Goal: Transaction & Acquisition: Purchase product/service

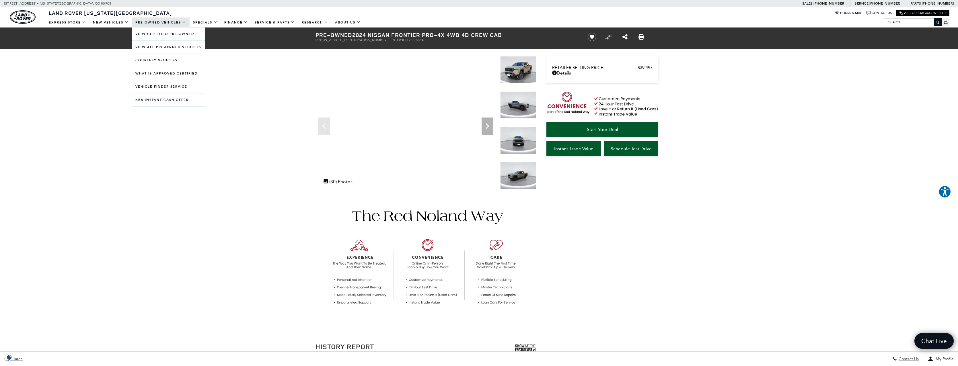
click at [161, 20] on link "Pre-Owned Vehicles" at bounding box center [161, 22] width 58 height 10
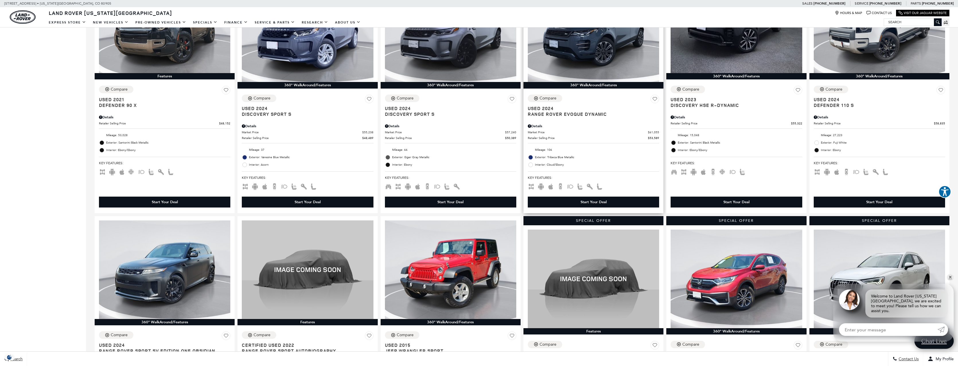
scroll to position [367, 0]
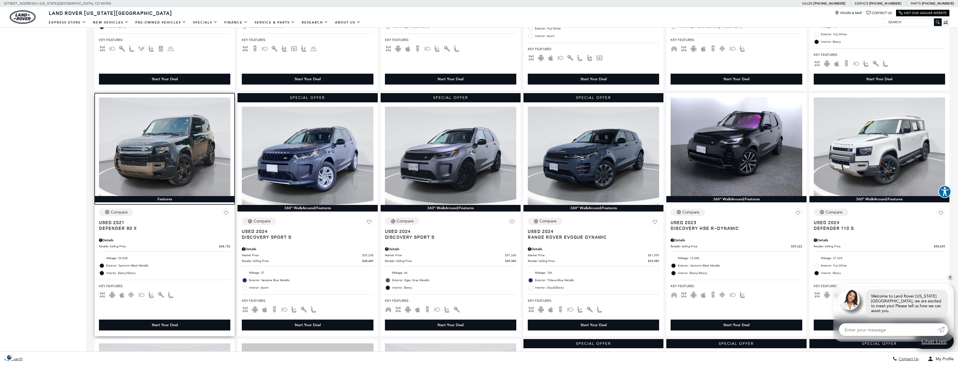
click at [178, 149] on img at bounding box center [164, 147] width 131 height 99
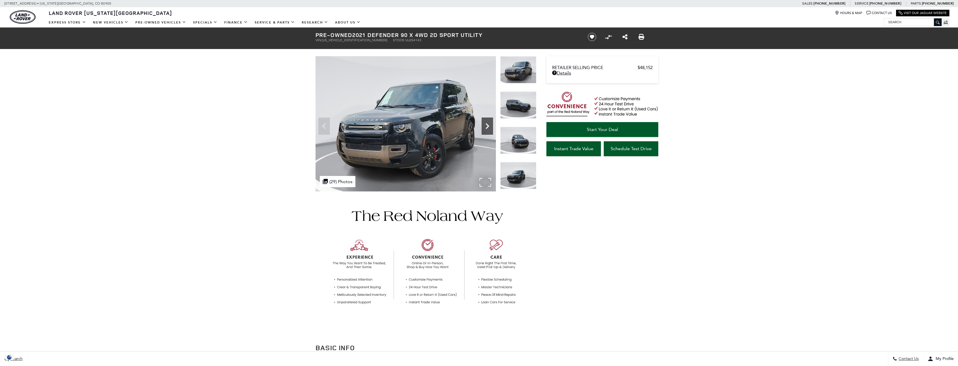
click at [487, 126] on icon "Next" at bounding box center [487, 125] width 11 height 11
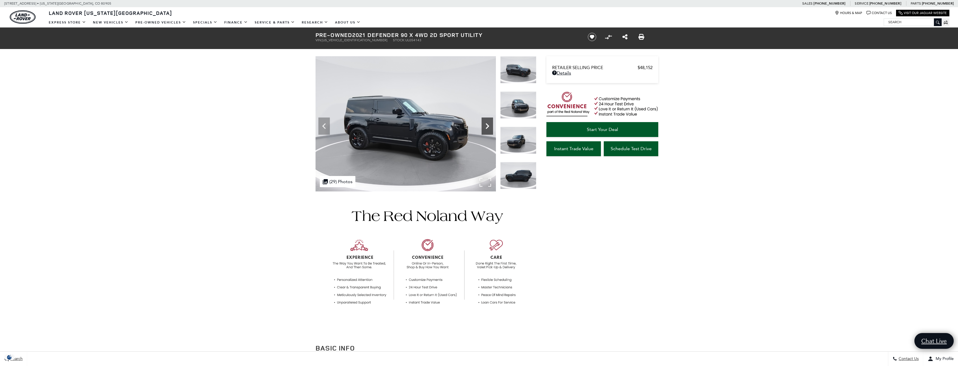
click at [487, 126] on icon "Next" at bounding box center [487, 125] width 11 height 11
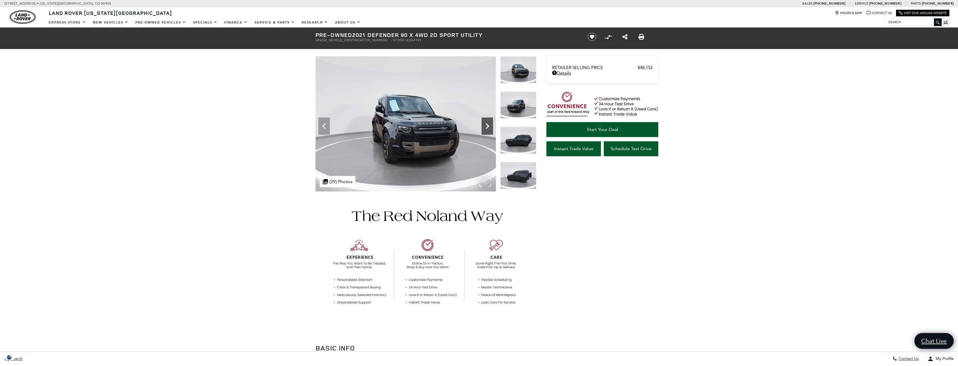
click at [487, 126] on icon "Next" at bounding box center [487, 125] width 11 height 11
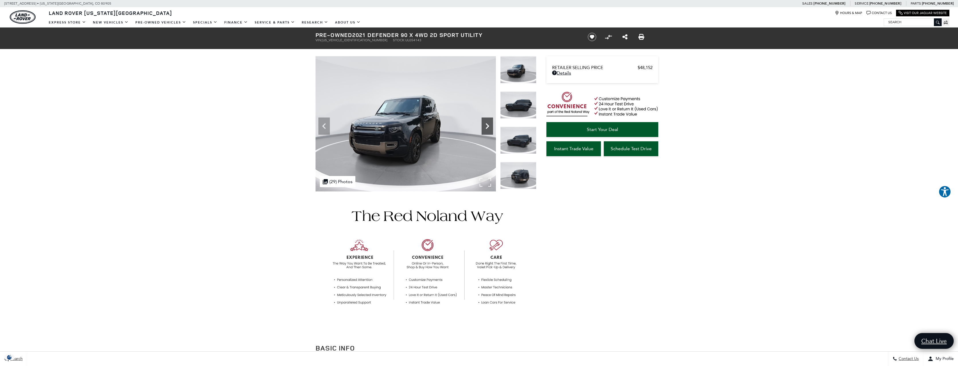
click at [487, 126] on icon "Next" at bounding box center [487, 125] width 11 height 11
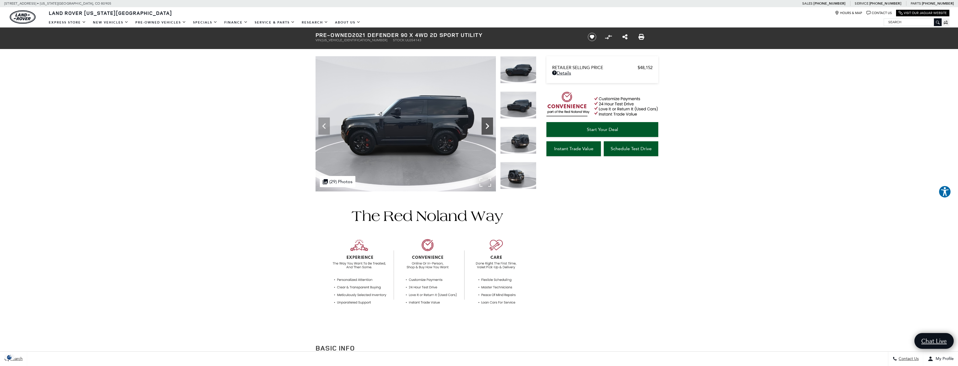
click at [488, 127] on icon "Next" at bounding box center [487, 125] width 11 height 11
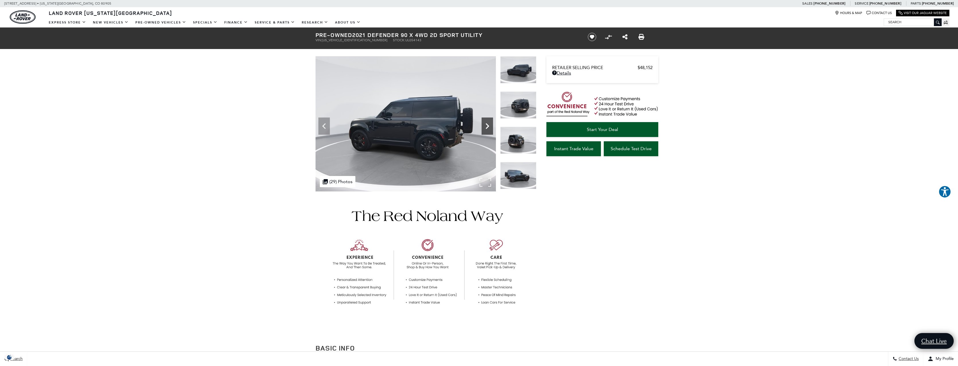
click at [488, 127] on icon "Next" at bounding box center [487, 125] width 11 height 11
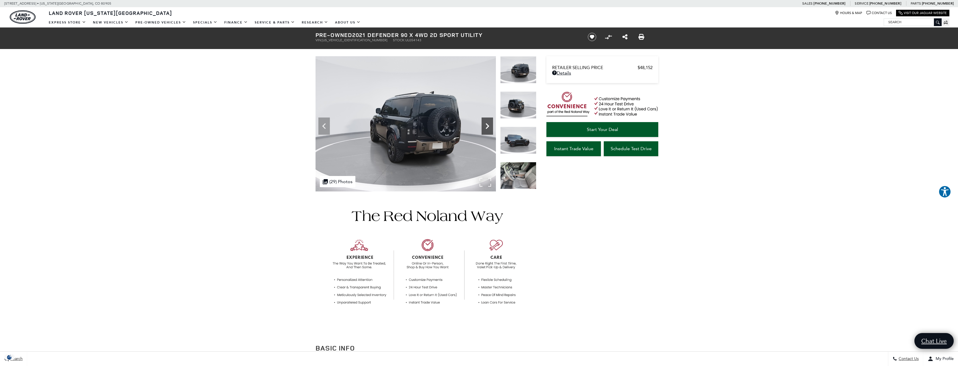
click at [488, 126] on icon "Next" at bounding box center [487, 126] width 3 height 6
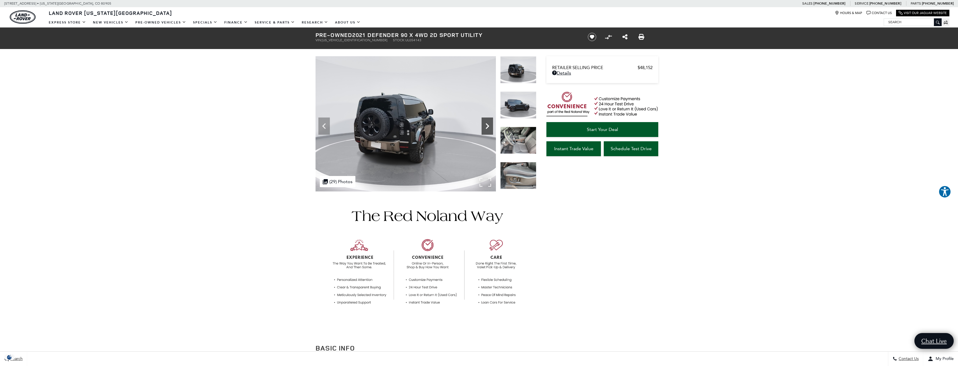
click at [488, 126] on icon "Next" at bounding box center [487, 126] width 3 height 6
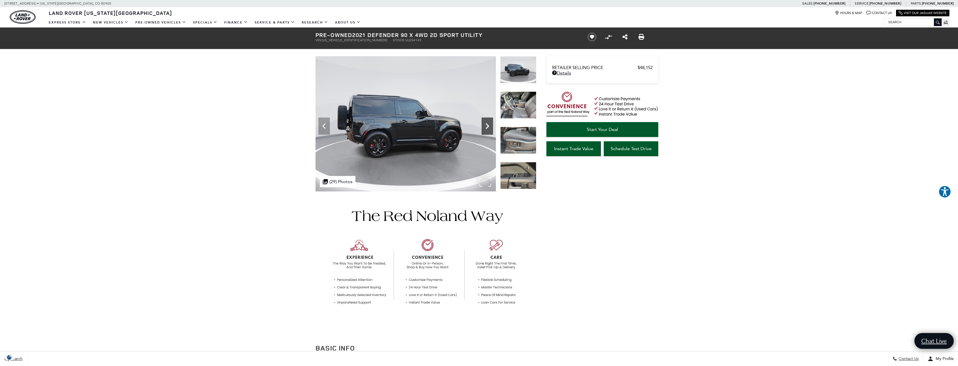
click at [488, 126] on icon "Next" at bounding box center [487, 126] width 3 height 6
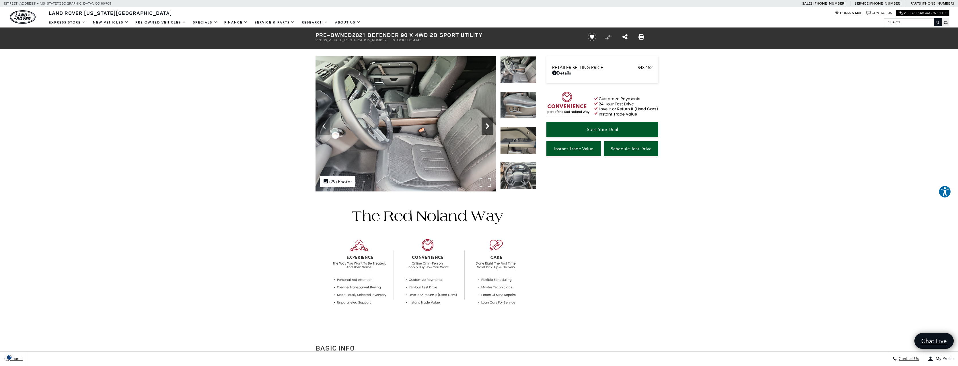
click at [488, 125] on icon "Next" at bounding box center [487, 125] width 11 height 11
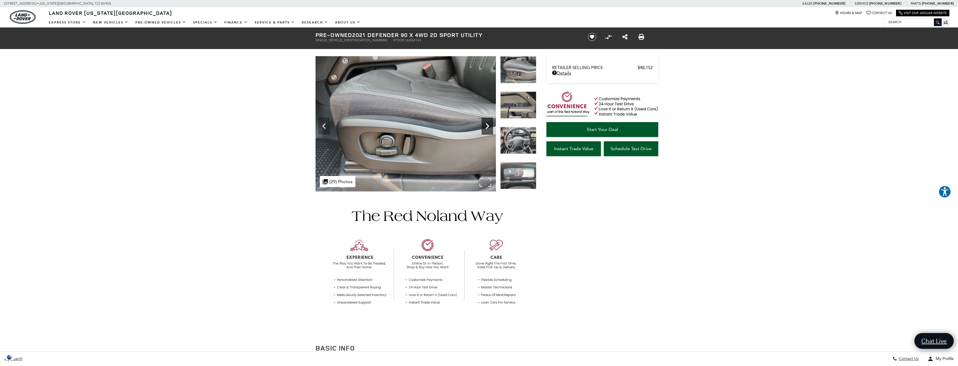
click at [488, 125] on icon "Next" at bounding box center [487, 125] width 11 height 11
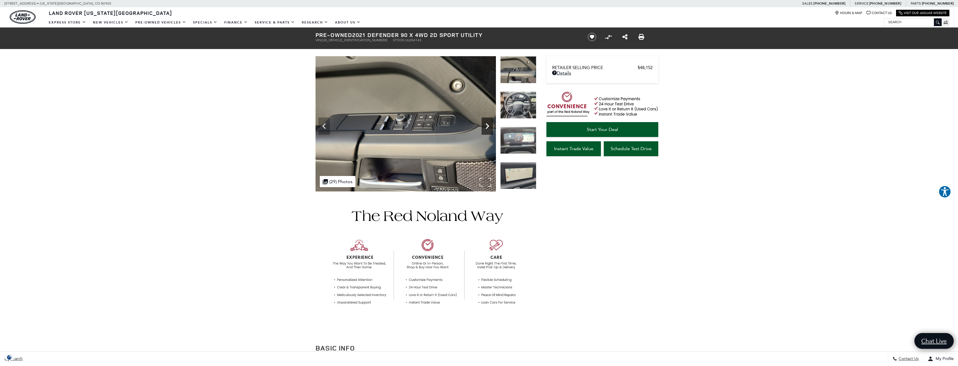
click at [488, 125] on icon "Next" at bounding box center [487, 125] width 11 height 11
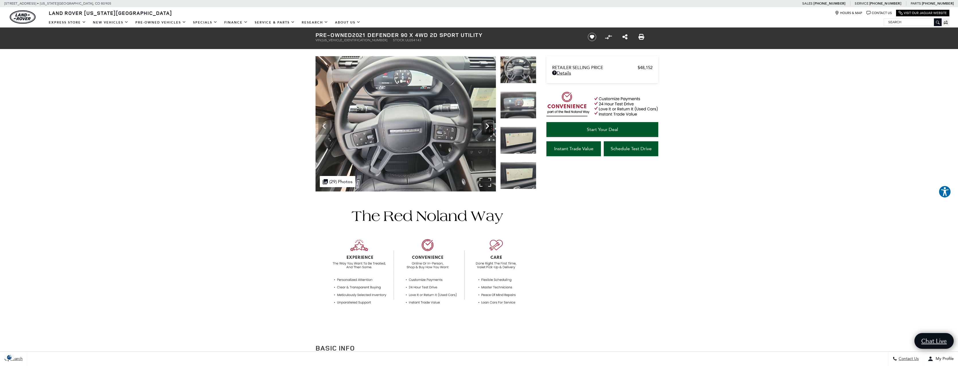
click at [488, 124] on icon "Next" at bounding box center [487, 125] width 11 height 11
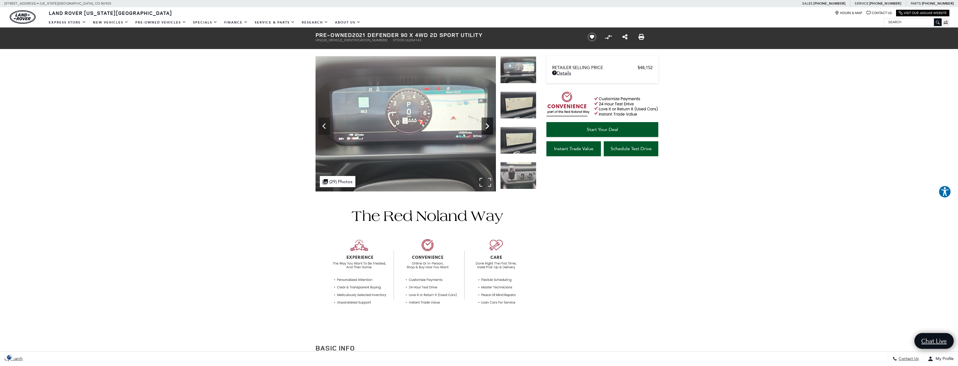
click at [488, 124] on icon "Next" at bounding box center [487, 125] width 11 height 11
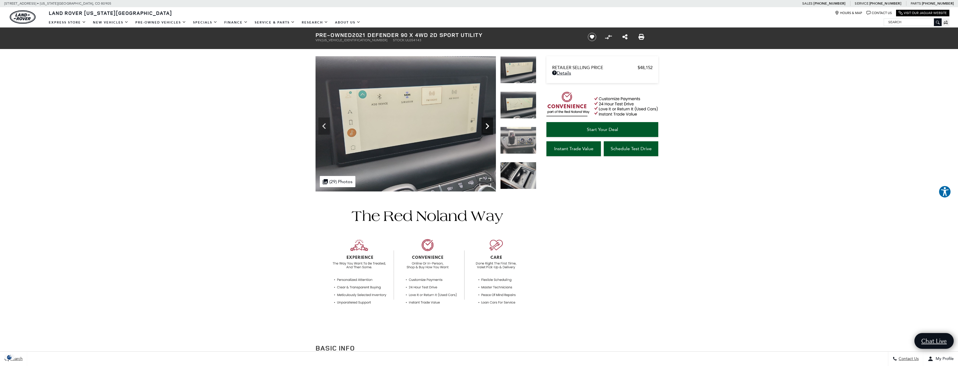
click at [488, 124] on icon "Next" at bounding box center [487, 125] width 11 height 11
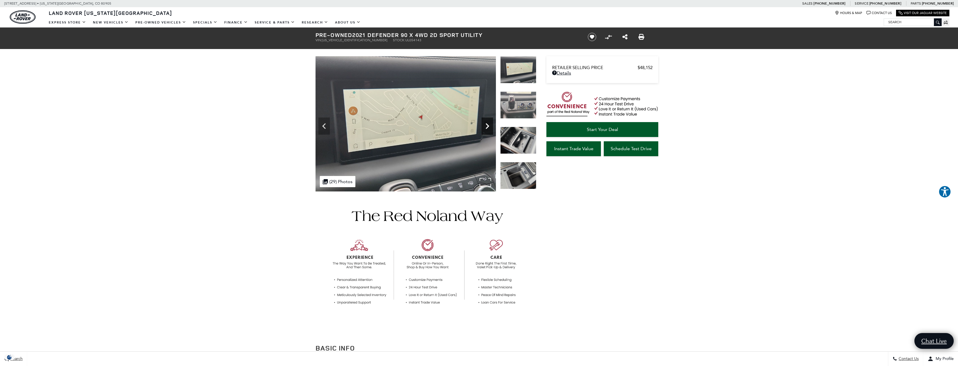
click at [488, 124] on icon "Next" at bounding box center [487, 125] width 11 height 11
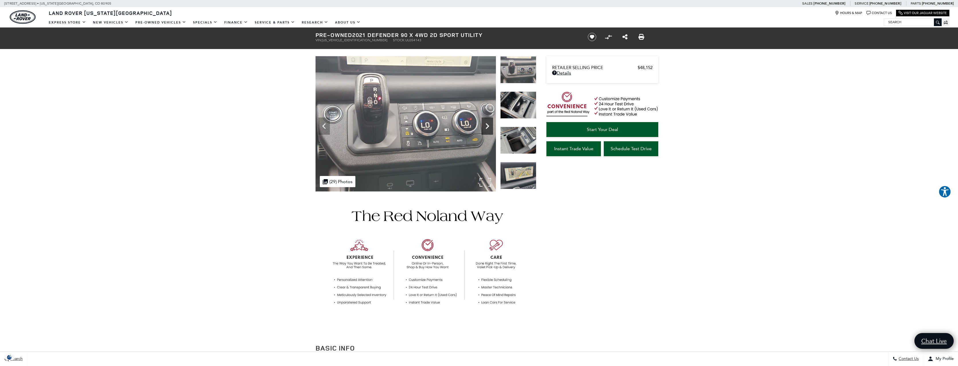
click at [488, 124] on icon "Next" at bounding box center [487, 125] width 11 height 11
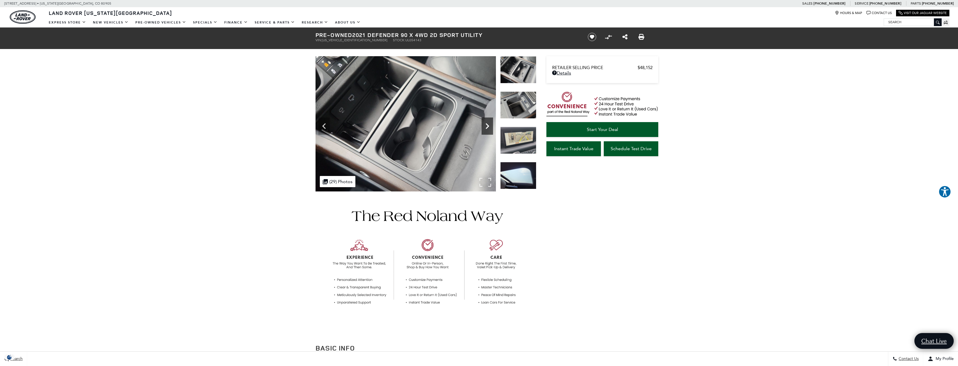
click at [488, 124] on icon "Next" at bounding box center [487, 125] width 11 height 11
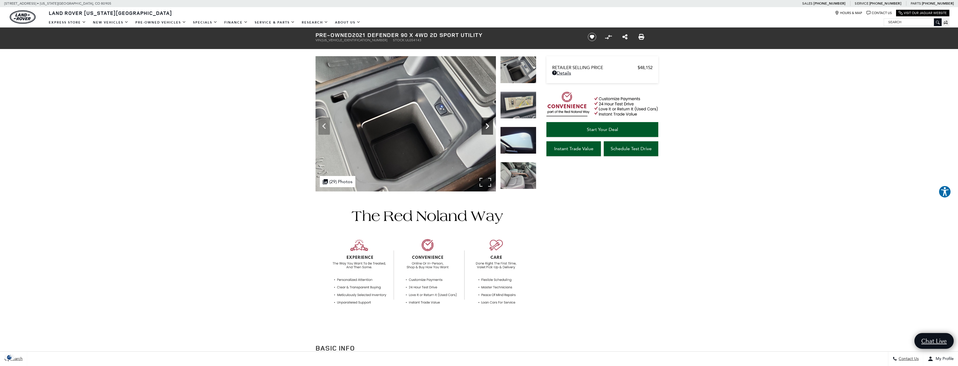
click at [486, 129] on icon "Next" at bounding box center [487, 126] width 3 height 6
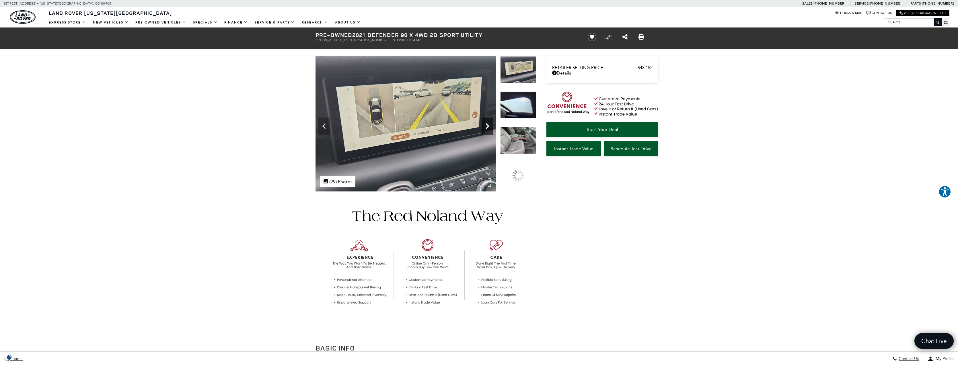
click at [486, 128] on icon "Next" at bounding box center [487, 125] width 11 height 11
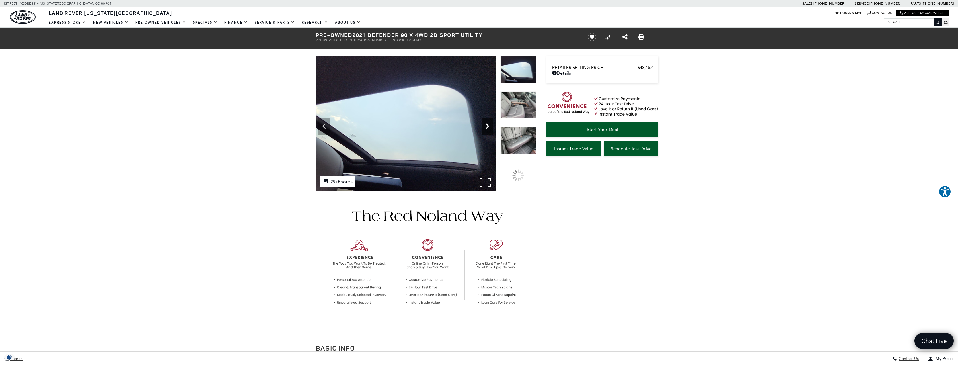
click at [486, 128] on icon "Next" at bounding box center [487, 125] width 11 height 11
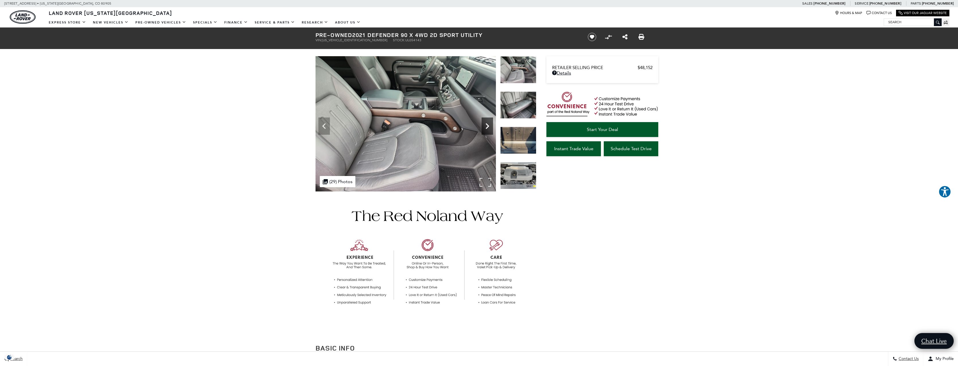
click at [486, 127] on icon "Next" at bounding box center [487, 125] width 11 height 11
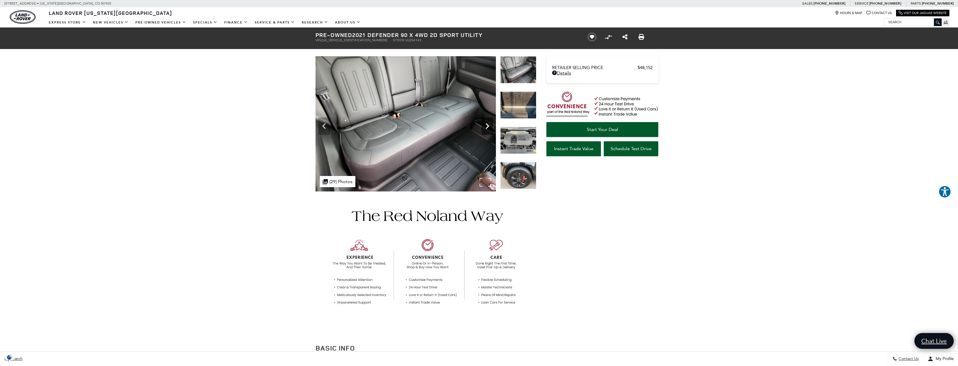
click at [486, 127] on icon "Next" at bounding box center [487, 125] width 11 height 11
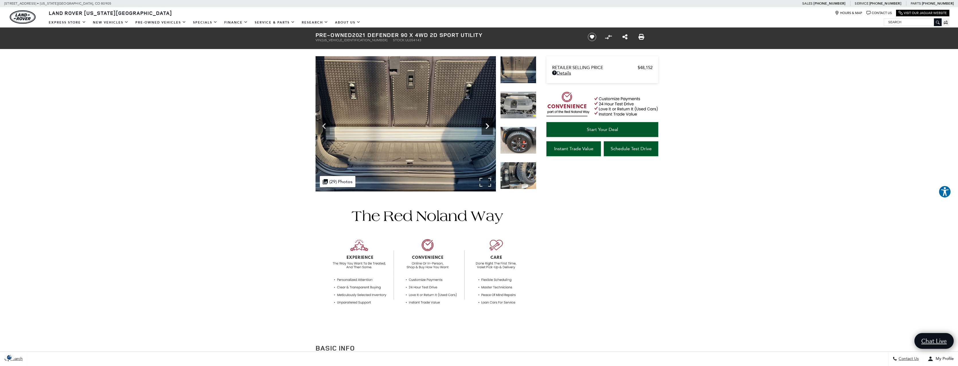
click at [486, 127] on icon "Next" at bounding box center [487, 125] width 11 height 11
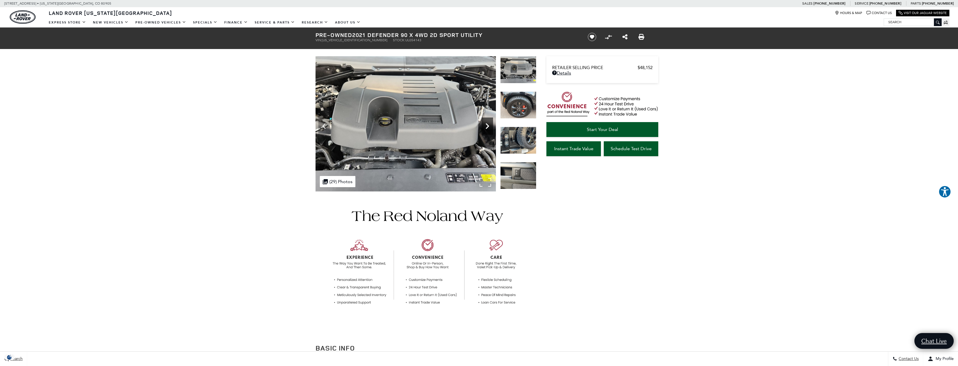
click at [486, 127] on icon "Next" at bounding box center [487, 125] width 11 height 11
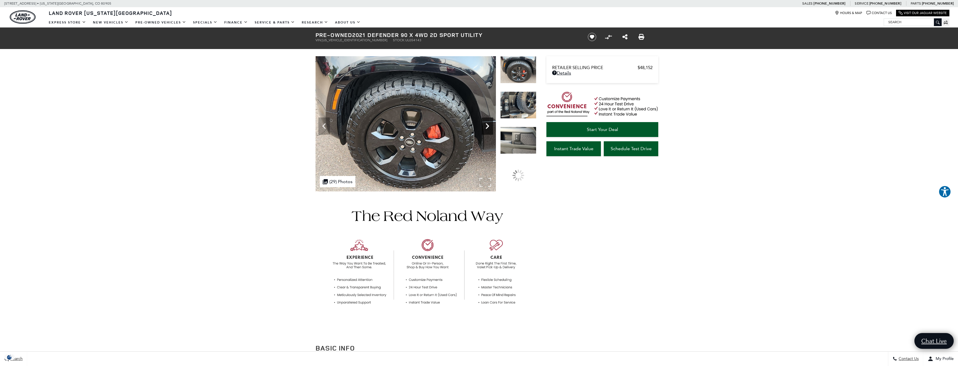
click at [486, 127] on icon "Next" at bounding box center [487, 125] width 11 height 11
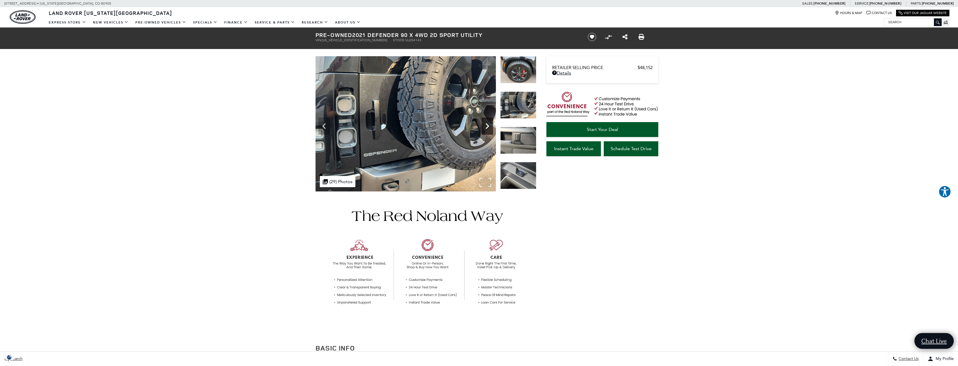
click at [486, 127] on icon "Next" at bounding box center [487, 125] width 11 height 11
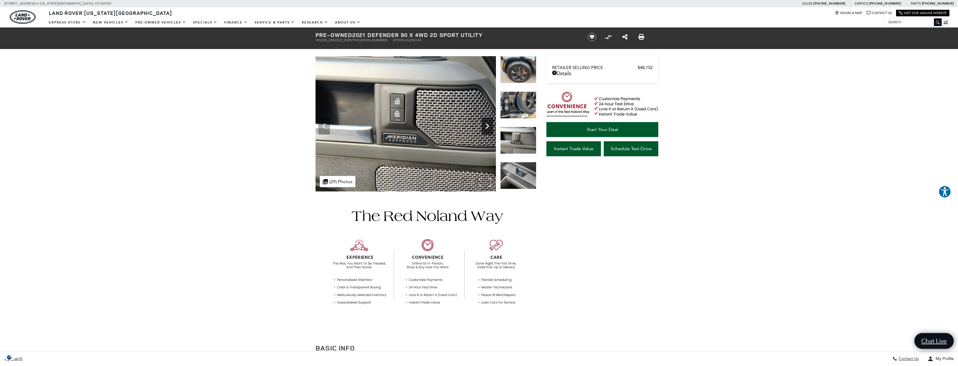
click at [486, 126] on icon "Next" at bounding box center [487, 125] width 11 height 11
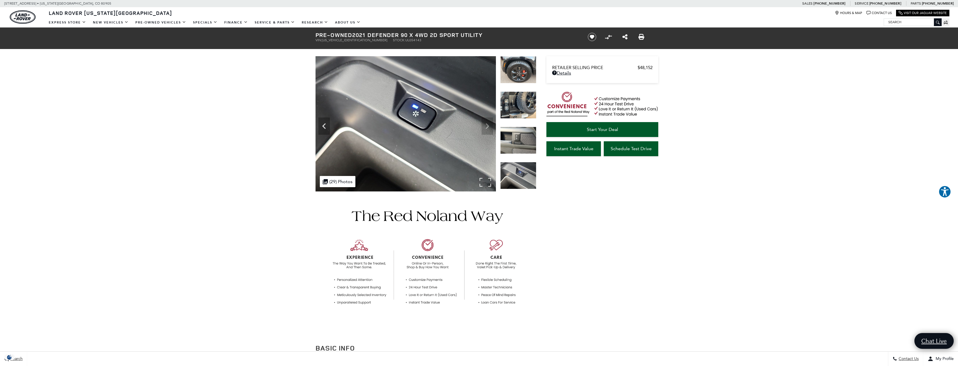
click at [486, 126] on img at bounding box center [406, 123] width 180 height 135
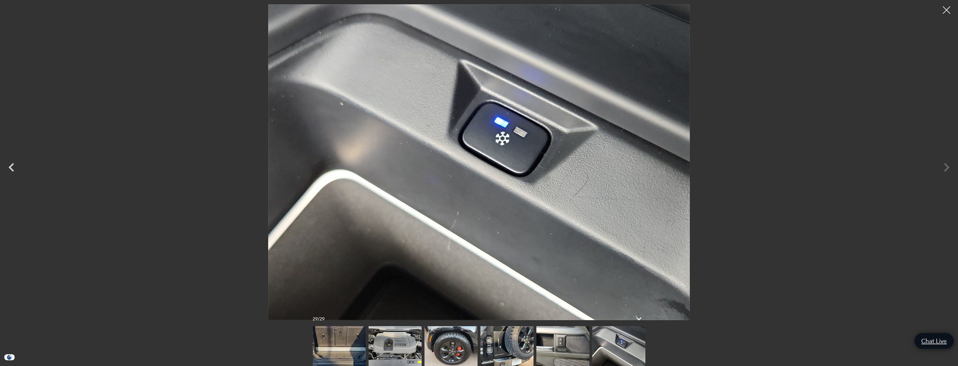
click at [945, 11] on div at bounding box center [946, 10] width 15 height 15
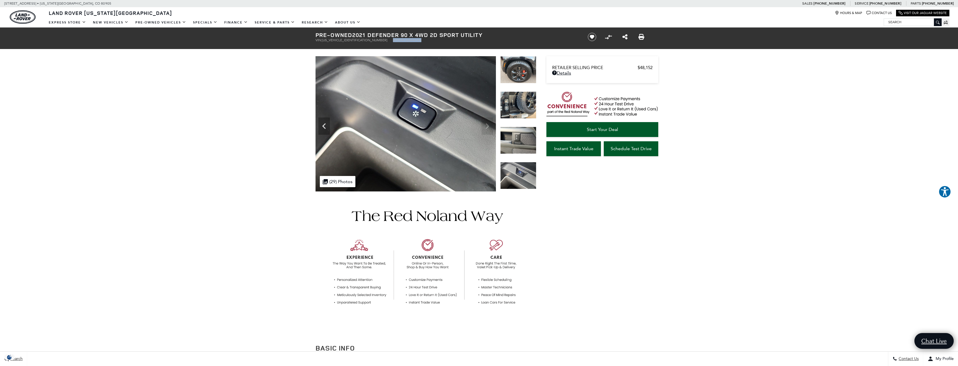
drag, startPoint x: 363, startPoint y: 40, endPoint x: 395, endPoint y: 42, distance: 32.4
click at [395, 42] on ul "VIN: SALEX6RU8M2054143 Stock: UL054143" at bounding box center [447, 40] width 262 height 4
copy li "Stock: UL054143"
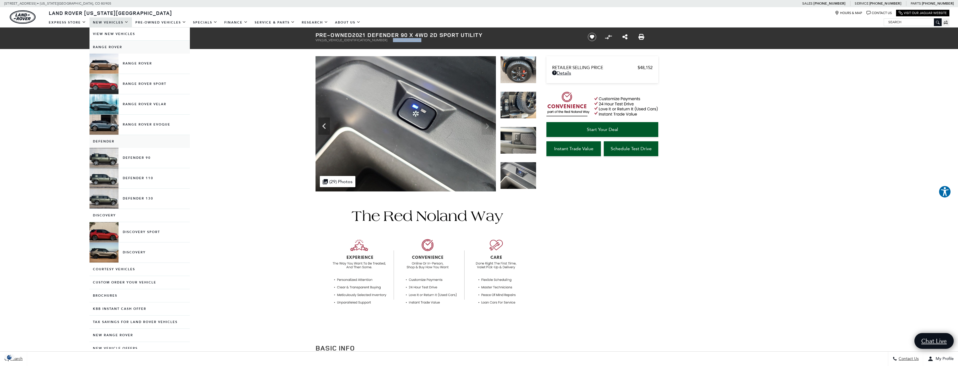
click at [106, 22] on link "New Vehicles" at bounding box center [110, 22] width 42 height 10
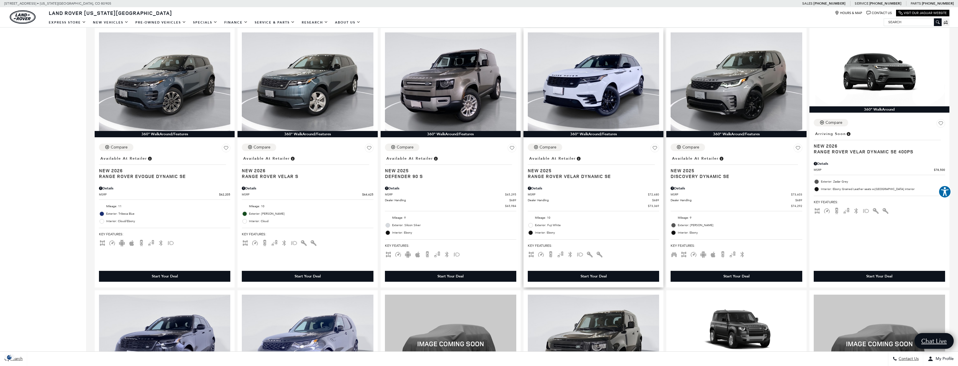
scroll to position [411, 0]
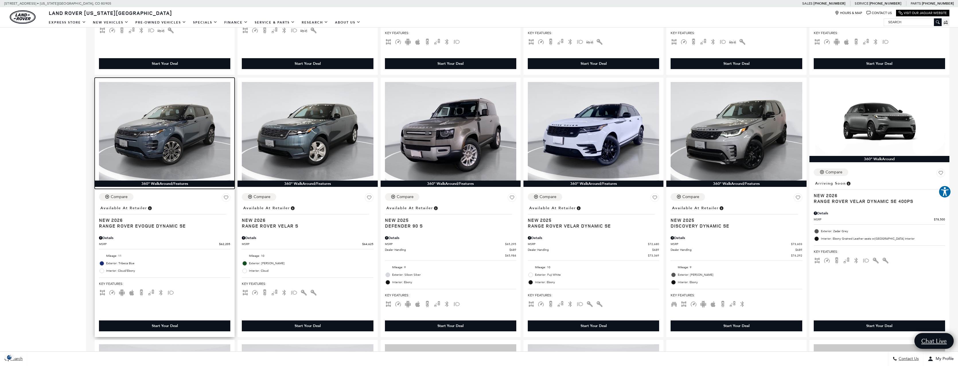
click at [166, 129] on img at bounding box center [164, 131] width 131 height 99
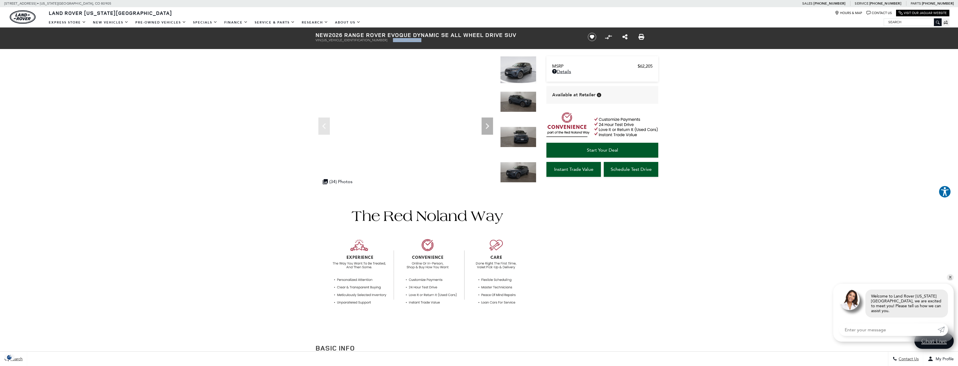
drag, startPoint x: 361, startPoint y: 41, endPoint x: 396, endPoint y: 40, distance: 34.4
click at [396, 40] on ul "VIN: SALZL2FX5TH296436 Stock: L296436A" at bounding box center [447, 40] width 262 height 4
copy li "Stock: L296436A"
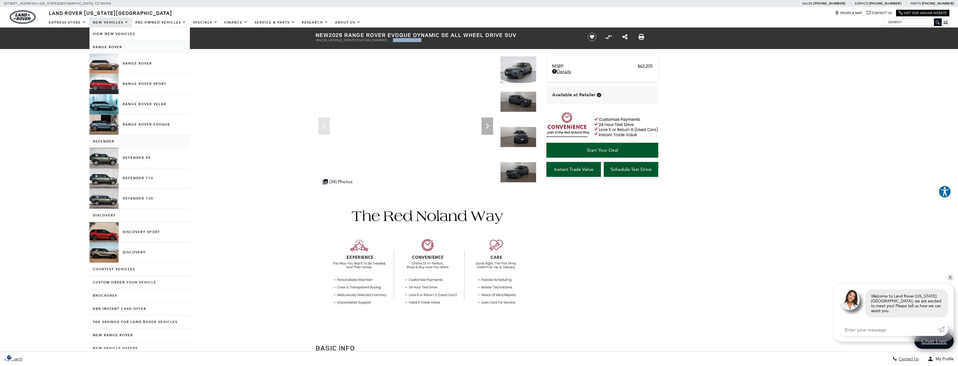
click at [101, 138] on link "Defender" at bounding box center [139, 141] width 100 height 13
click at [101, 141] on link "Defender" at bounding box center [139, 141] width 100 height 13
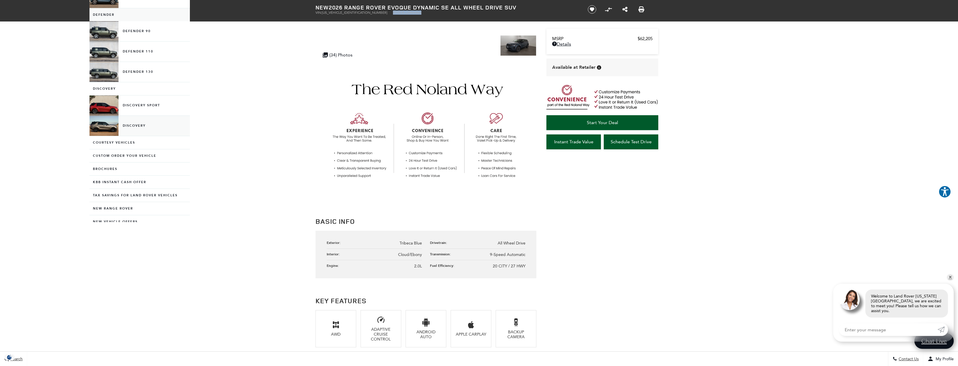
click at [114, 126] on link "Discovery" at bounding box center [139, 126] width 100 height 20
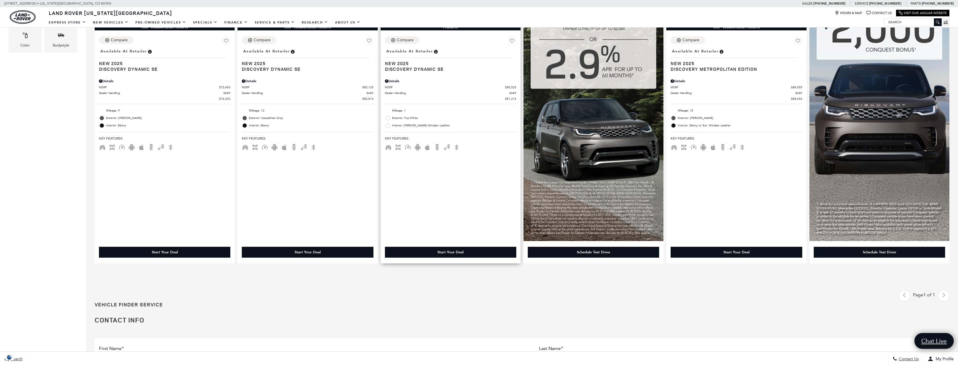
scroll to position [178, 0]
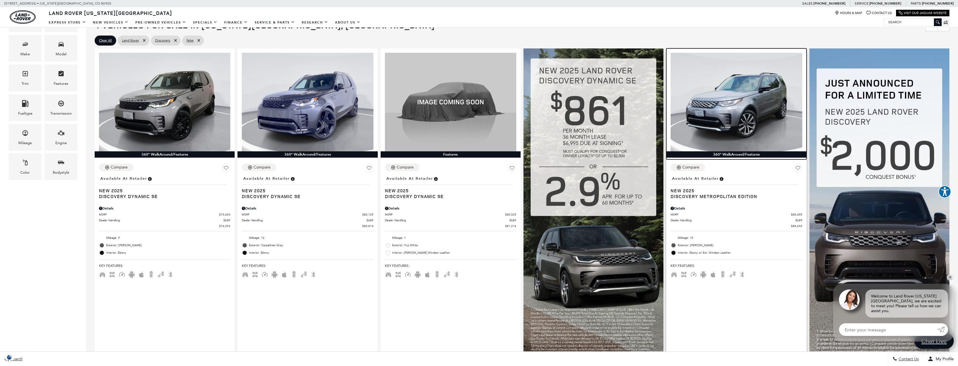
click at [740, 121] on img at bounding box center [736, 102] width 131 height 99
click at [739, 118] on img at bounding box center [736, 102] width 131 height 99
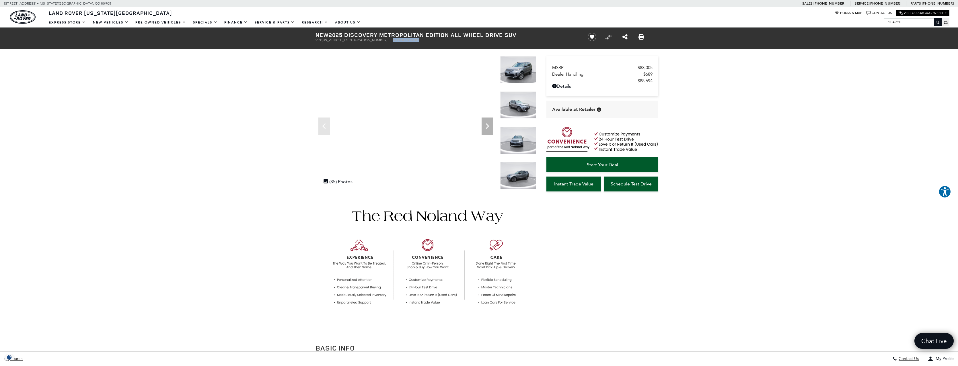
drag, startPoint x: 363, startPoint y: 41, endPoint x: 406, endPoint y: 41, distance: 42.7
click at [406, 41] on ul "VIN: SALRW4EU5S2515181 Stock: L515181" at bounding box center [447, 40] width 262 height 4
copy li "Stock: L515181"
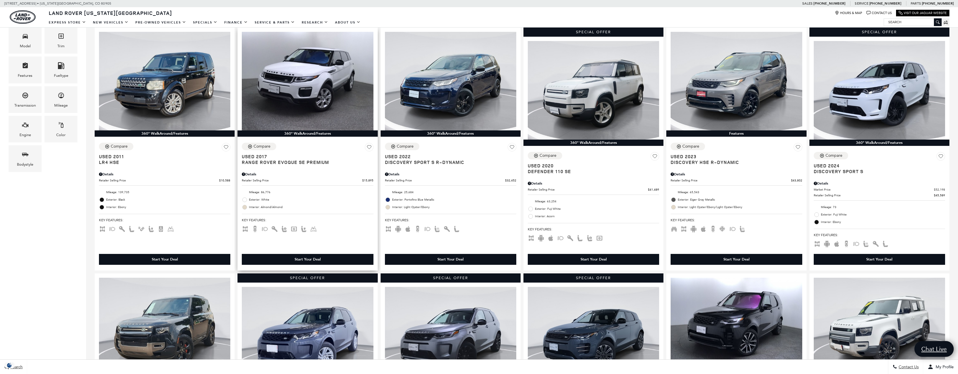
scroll to position [176, 0]
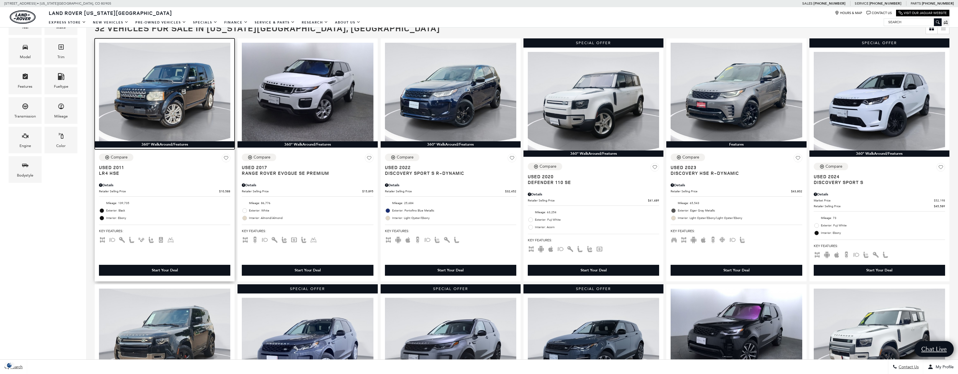
click at [153, 75] on img at bounding box center [164, 92] width 131 height 99
click at [161, 91] on img at bounding box center [164, 92] width 131 height 99
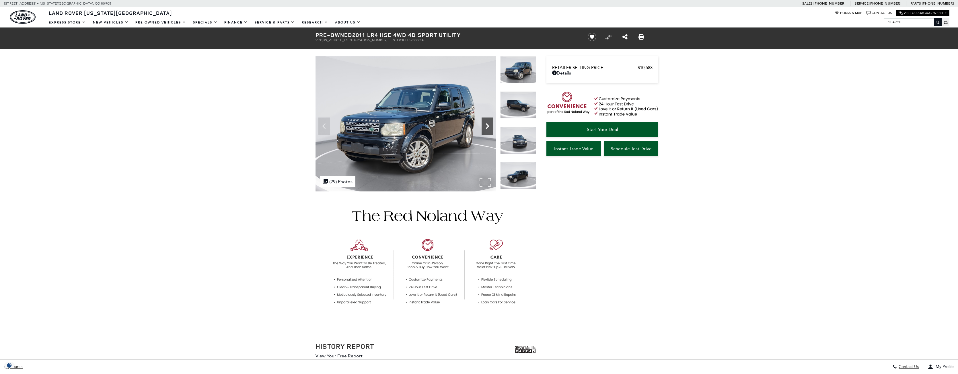
click at [491, 126] on icon "Next" at bounding box center [487, 125] width 11 height 11
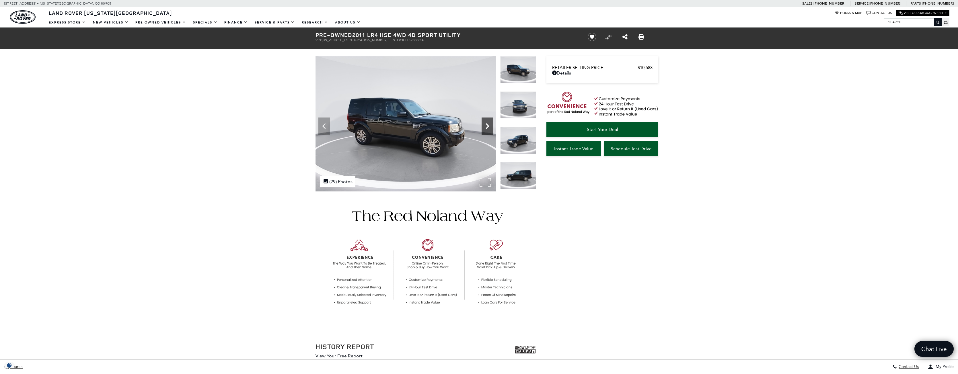
click at [491, 126] on icon "Next" at bounding box center [487, 125] width 11 height 11
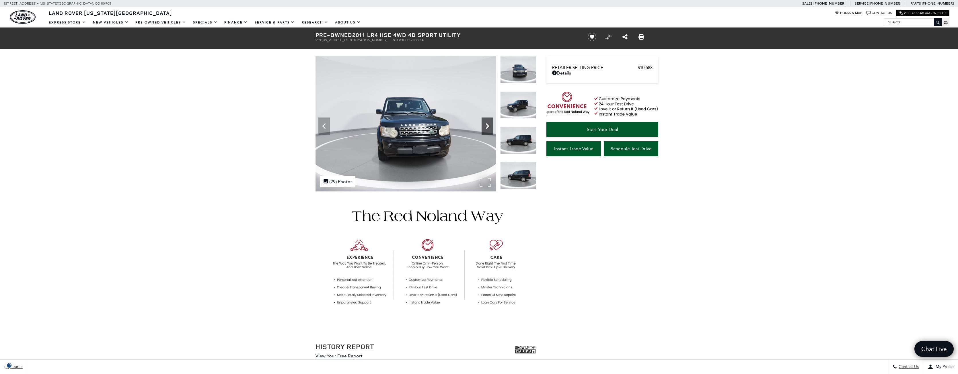
click at [491, 126] on icon "Next" at bounding box center [487, 125] width 11 height 11
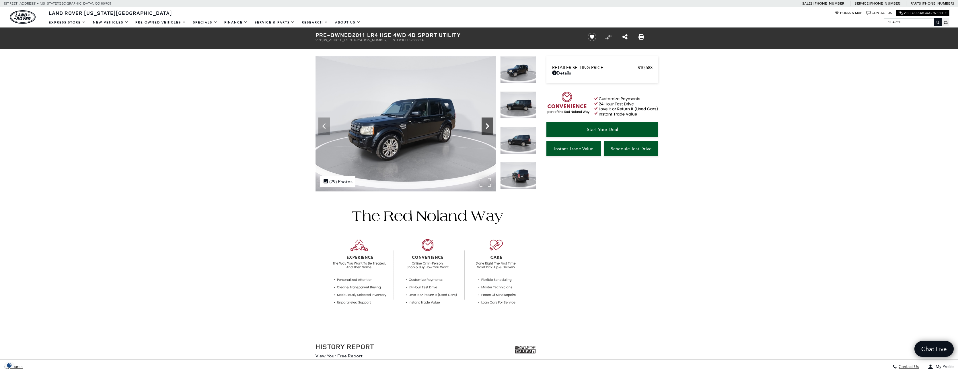
click at [491, 126] on icon "Next" at bounding box center [487, 125] width 11 height 11
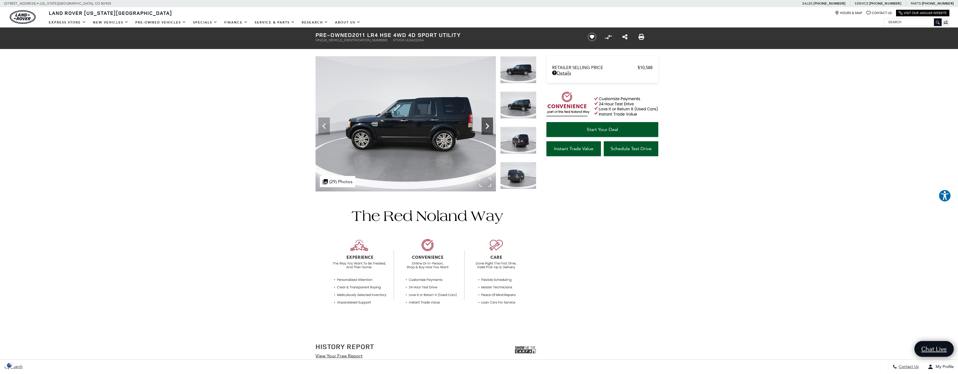
click at [491, 126] on icon "Next" at bounding box center [487, 125] width 11 height 11
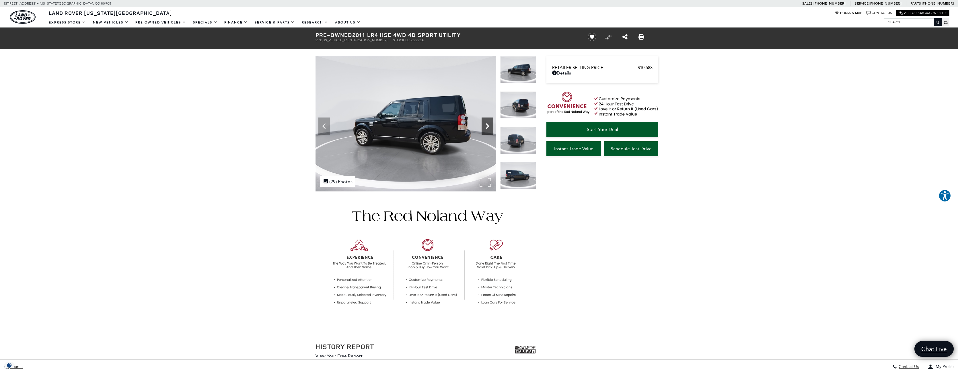
click at [491, 126] on icon "Next" at bounding box center [487, 125] width 11 height 11
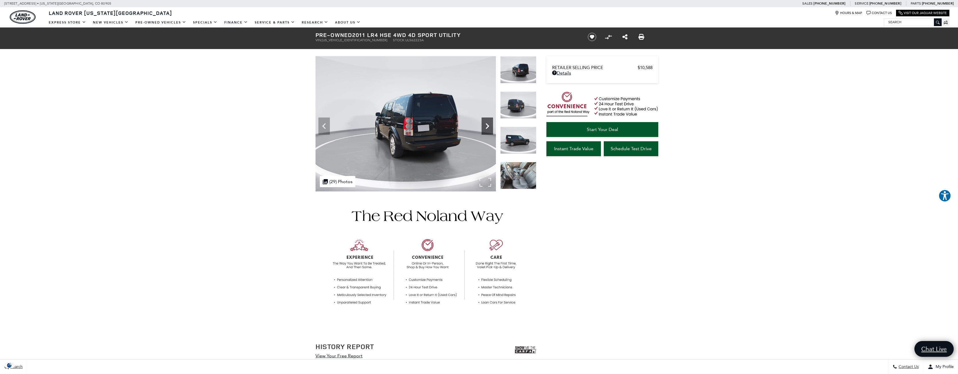
click at [491, 126] on icon "Next" at bounding box center [487, 125] width 11 height 11
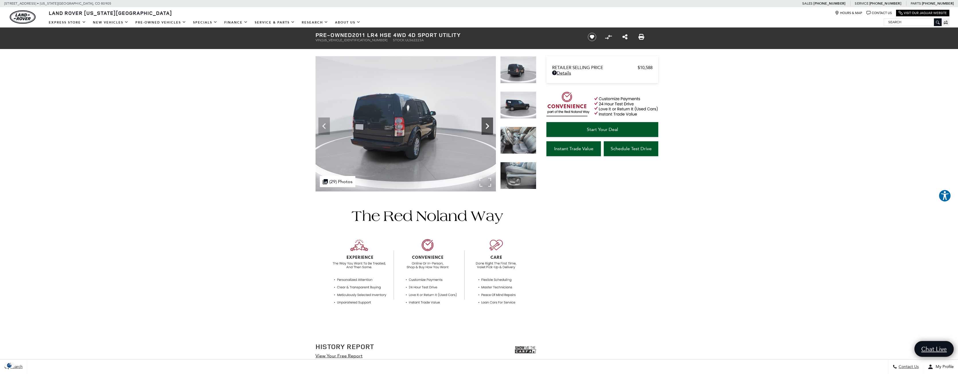
click at [488, 126] on icon "Next" at bounding box center [487, 126] width 3 height 6
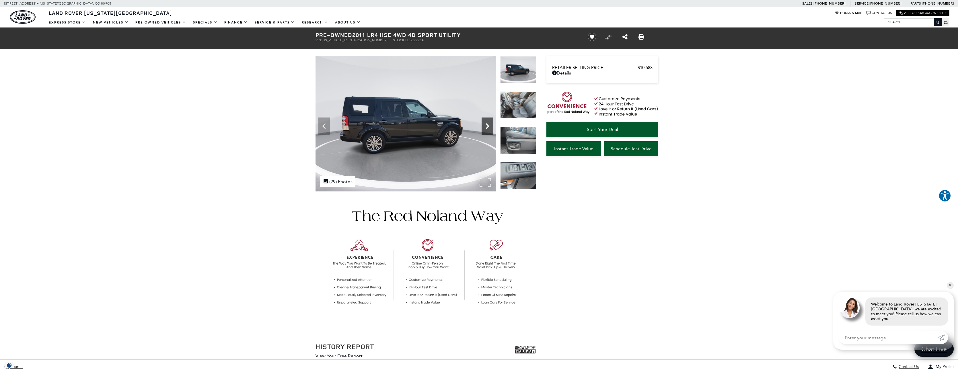
click at [488, 126] on icon "Next" at bounding box center [487, 126] width 3 height 6
